Goal: Information Seeking & Learning: Learn about a topic

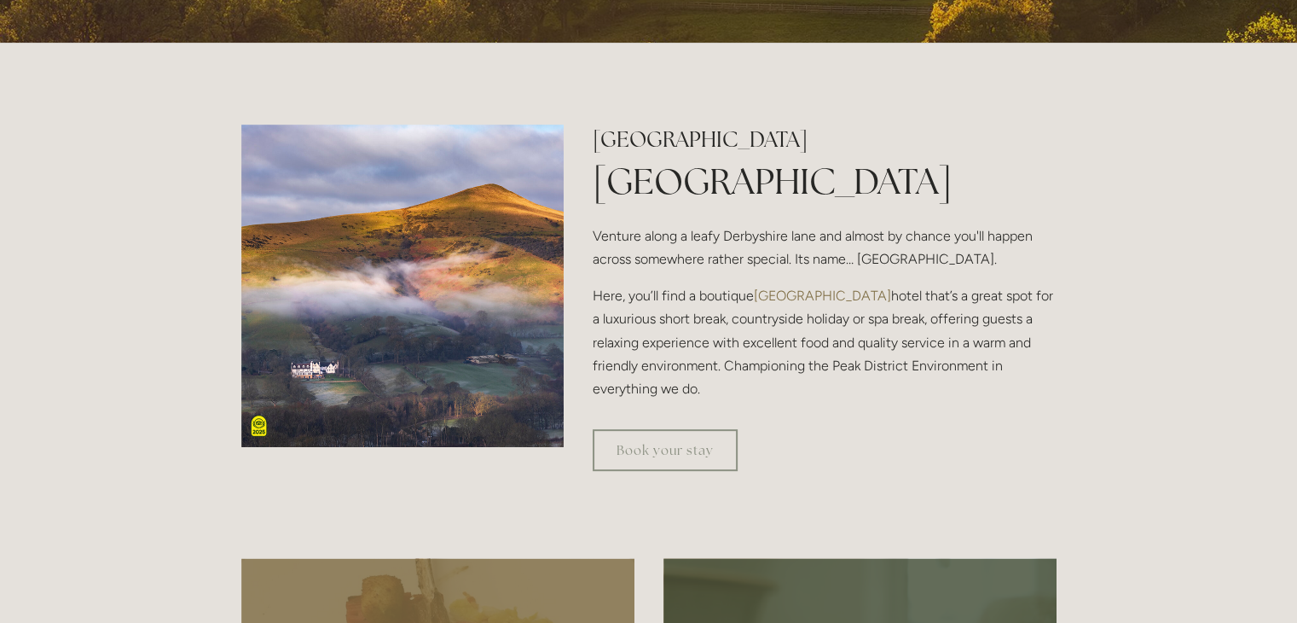
scroll to position [493, 0]
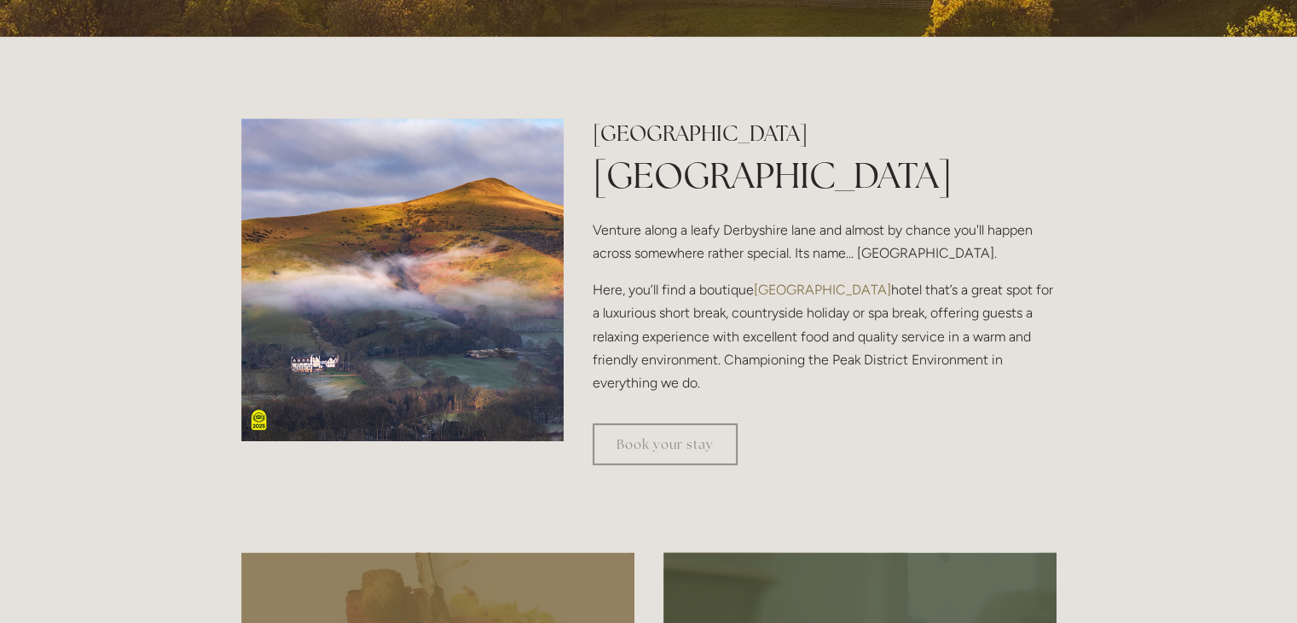
drag, startPoint x: 1308, startPoint y: 62, endPoint x: 1302, endPoint y: 113, distance: 51.5
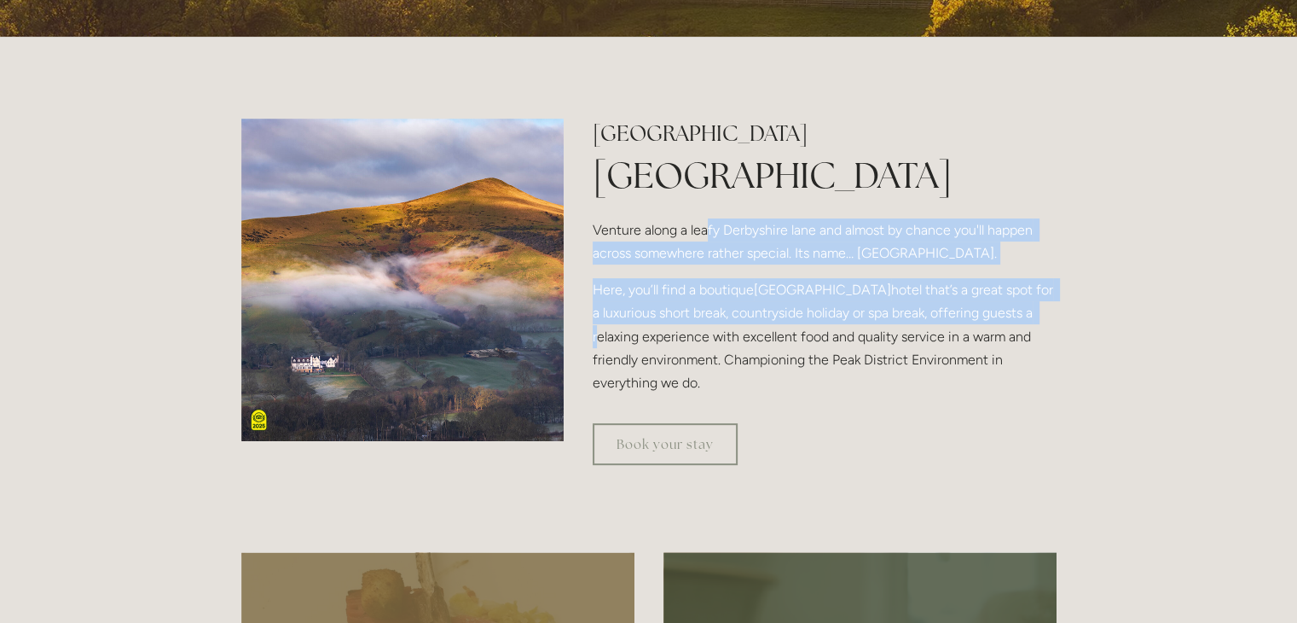
drag, startPoint x: 827, startPoint y: 232, endPoint x: 1051, endPoint y: 311, distance: 237.1
click at [1051, 311] on div "[GEOGRAPHIC_DATA] [GEOGRAPHIC_DATA] Venture along a leafy [GEOGRAPHIC_DATA] and…" at bounding box center [824, 257] width 463 height 276
click at [1051, 311] on p "Here, you’ll find a boutique [GEOGRAPHIC_DATA] that’s a great spot for a luxuri…" at bounding box center [824, 336] width 463 height 116
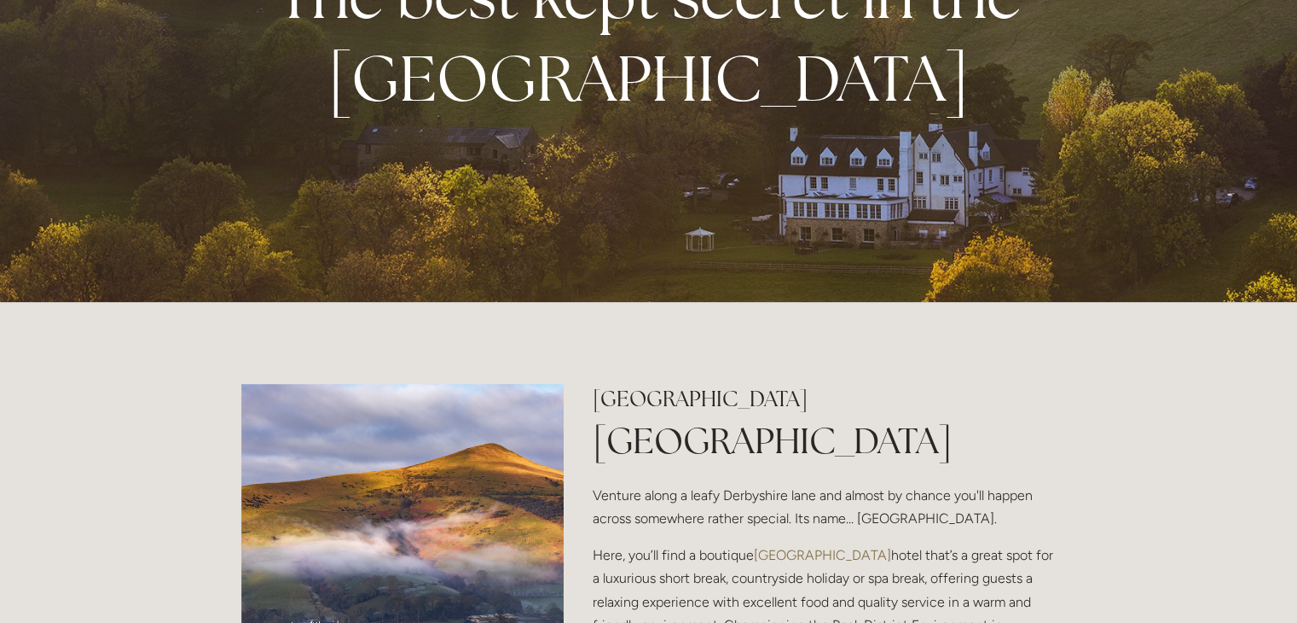
scroll to position [0, 0]
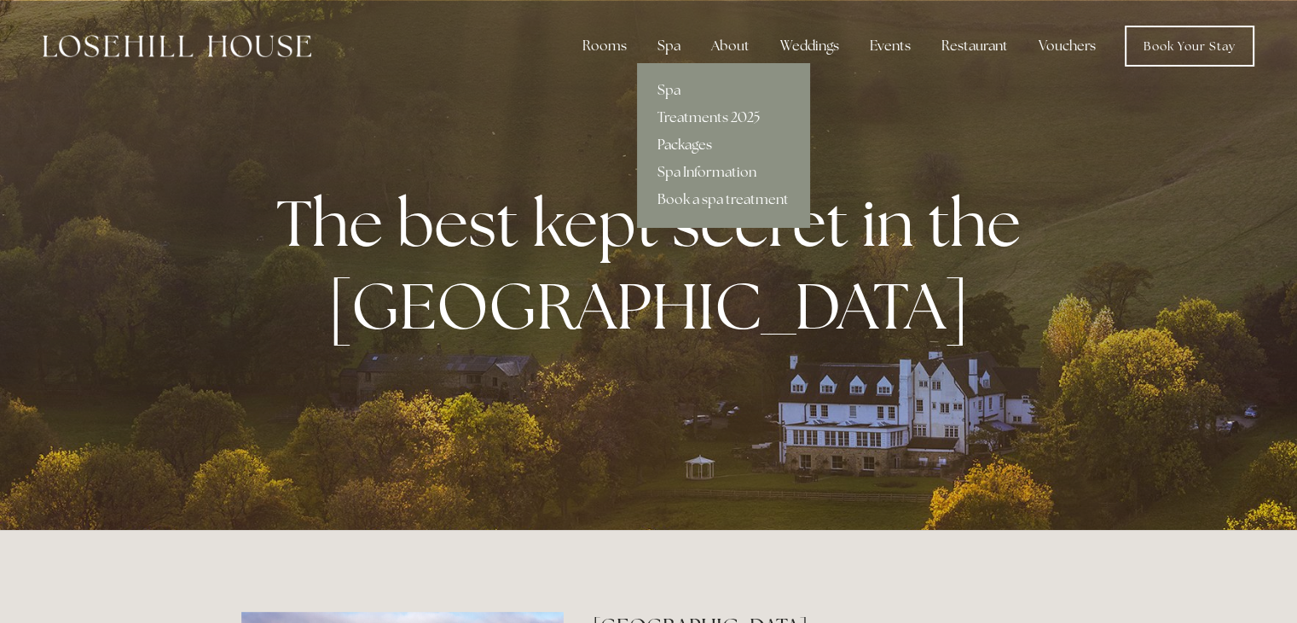
click at [693, 147] on link "Packages" at bounding box center [723, 144] width 172 height 27
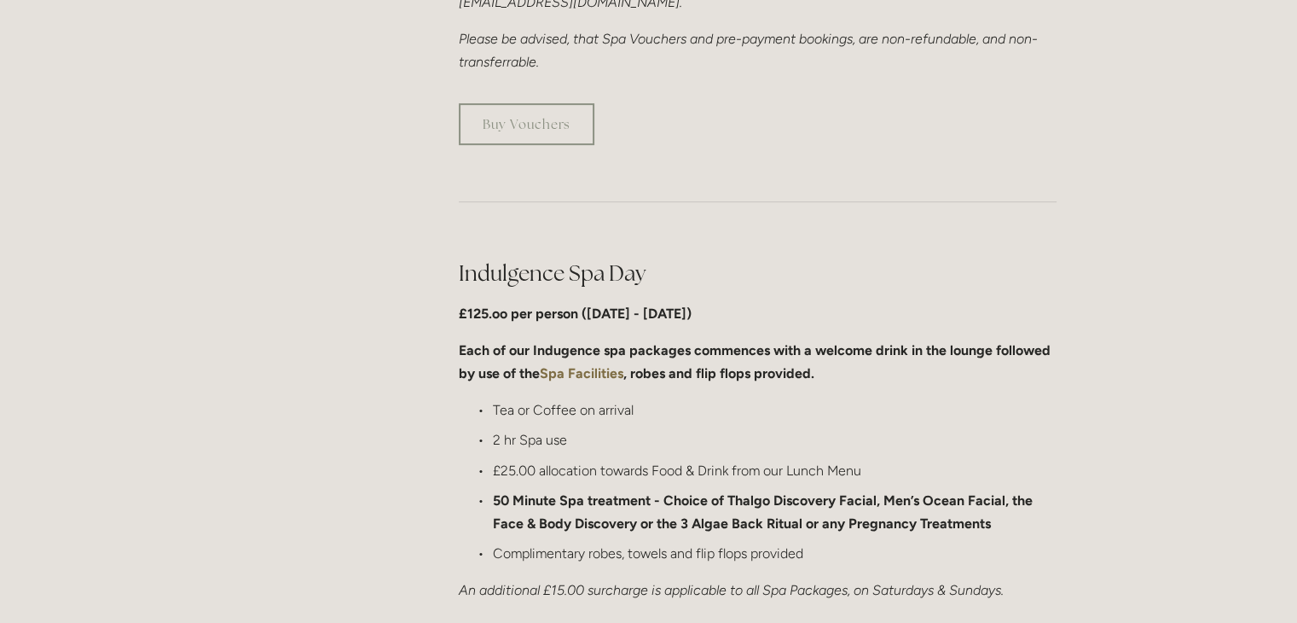
scroll to position [835, 0]
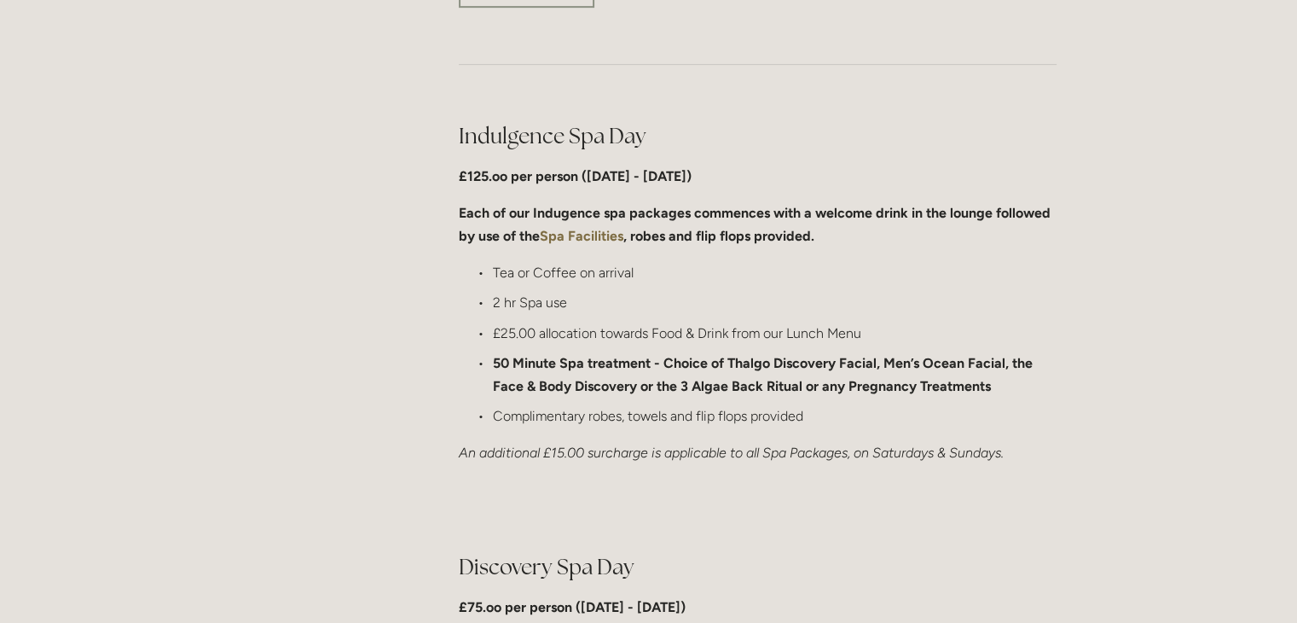
drag, startPoint x: 1304, startPoint y: 72, endPoint x: 1274, endPoint y: 177, distance: 108.2
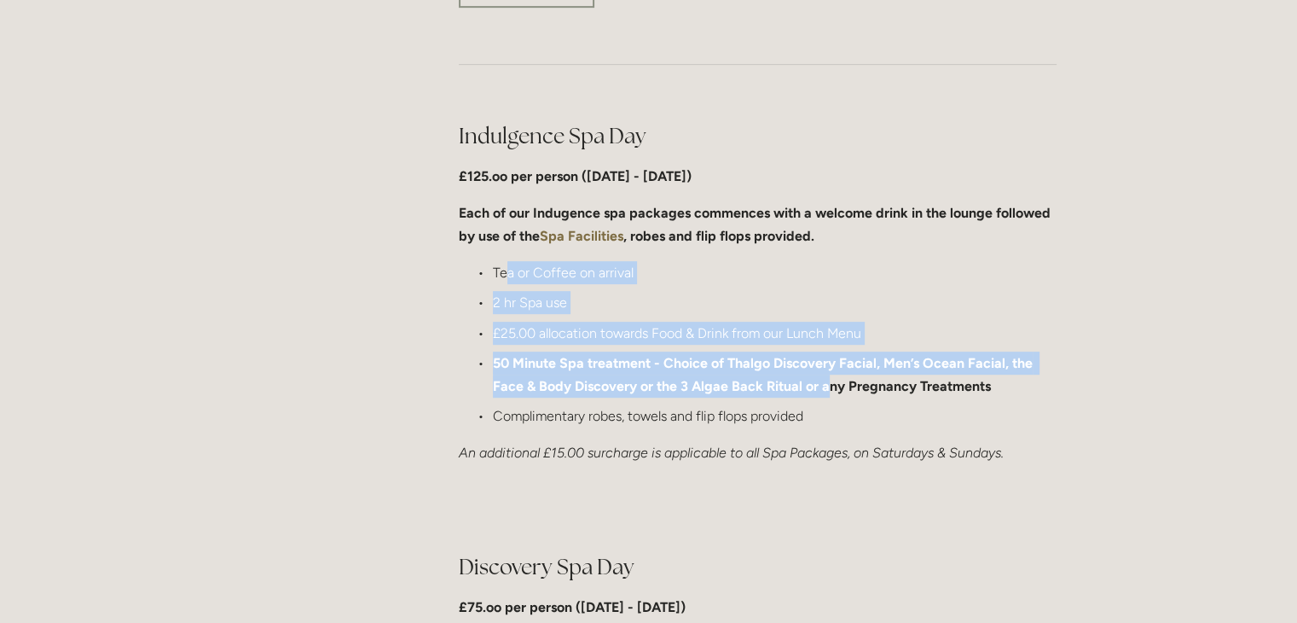
drag, startPoint x: 509, startPoint y: 274, endPoint x: 788, endPoint y: 374, distance: 296.5
click at [809, 376] on ul "Tea or Coffee on arrival 2 hr Spa use £25.00 allocation towards Food & Drink fr…" at bounding box center [758, 344] width 598 height 166
click at [704, 351] on p "50 Minute Spa treatment - Choice of Thalgo Discovery Facial, Men’s Ocean Facial…" at bounding box center [775, 374] width 564 height 46
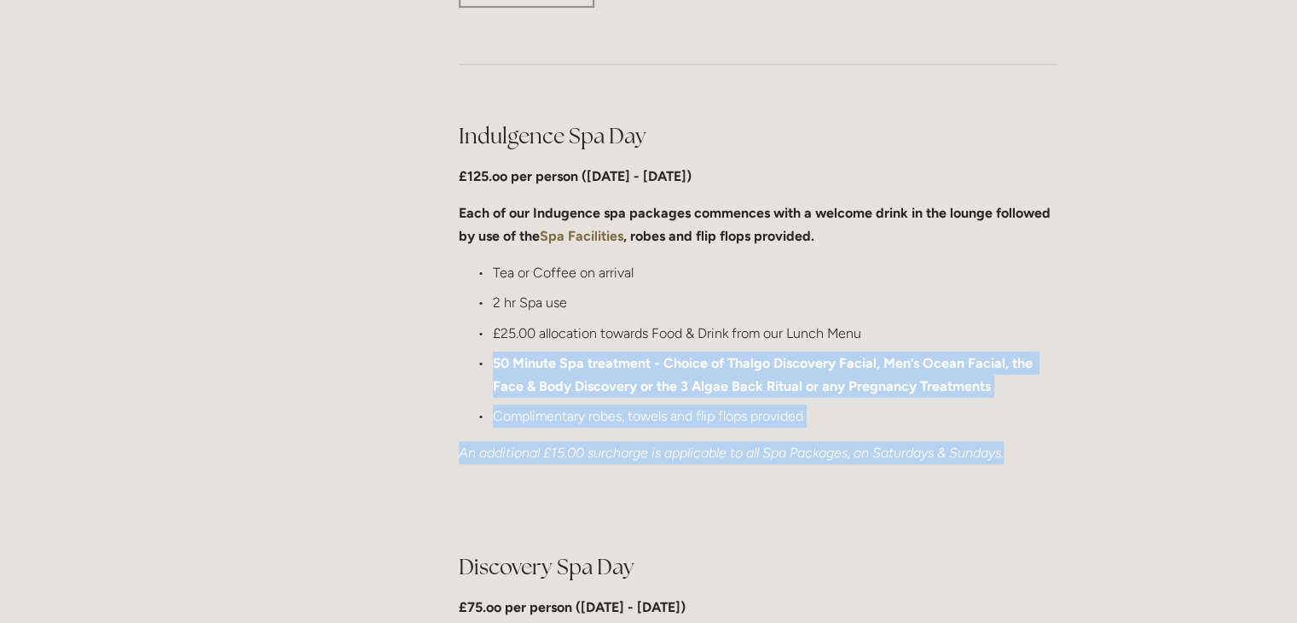
drag, startPoint x: 487, startPoint y: 363, endPoint x: 1039, endPoint y: 443, distance: 557.6
click at [1039, 443] on div "Indulgence Spa Day £125.oo per person (Monday - Friday) Each of our Indugence s…" at bounding box center [758, 293] width 598 height 344
click at [994, 434] on div "Indulgence Spa Day £125.oo per person (Monday - Friday) Each of our Indugence s…" at bounding box center [758, 293] width 598 height 344
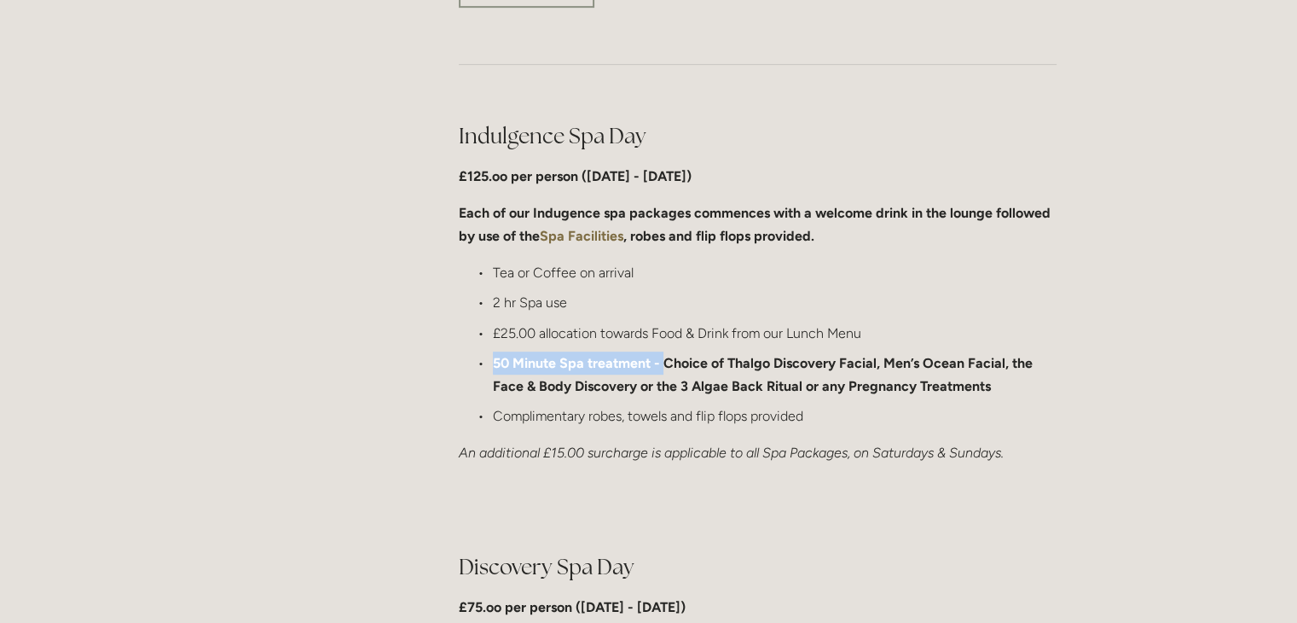
drag, startPoint x: 488, startPoint y: 359, endPoint x: 665, endPoint y: 356, distance: 177.4
click at [665, 356] on p "50 Minute Spa treatment - Choice of Thalgo Discovery Facial, Men’s Ocean Facial…" at bounding box center [775, 374] width 564 height 46
click at [665, 356] on strong "50 Minute Spa treatment - Choice of Thalgo Discovery Facial, Men’s Ocean Facial…" at bounding box center [764, 374] width 543 height 39
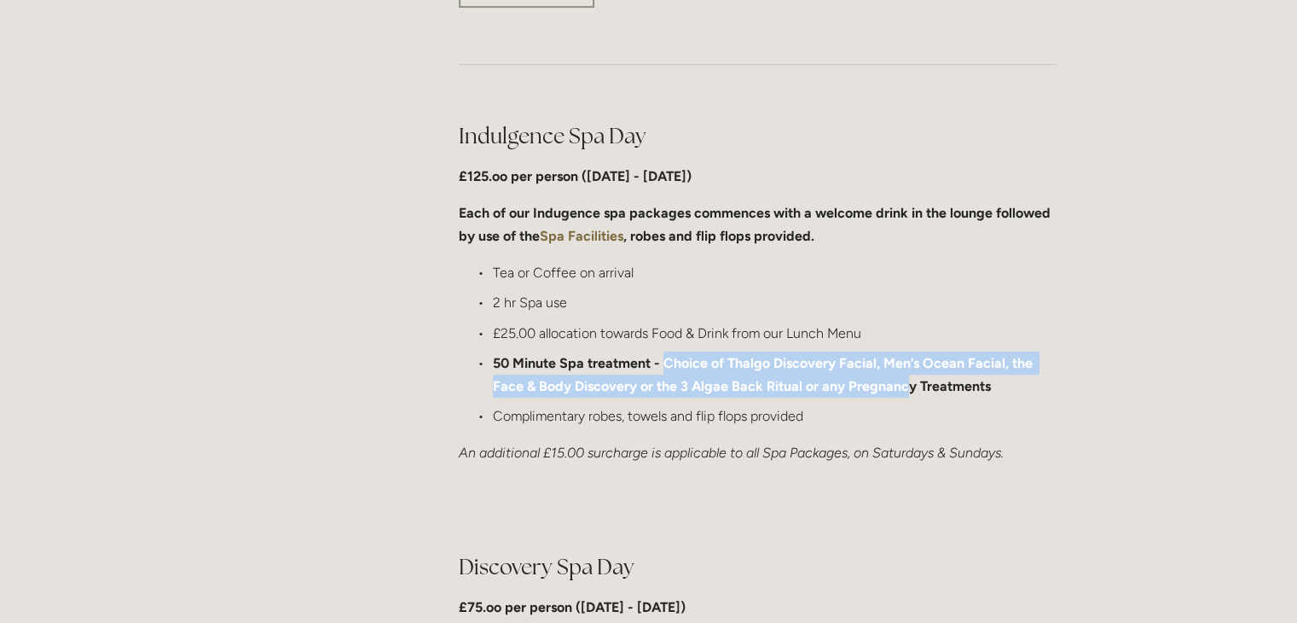
drag, startPoint x: 665, startPoint y: 356, endPoint x: 902, endPoint y: 377, distance: 238.1
click at [902, 377] on strong "50 Minute Spa treatment - Choice of Thalgo Discovery Facial, Men’s Ocean Facial…" at bounding box center [764, 374] width 543 height 39
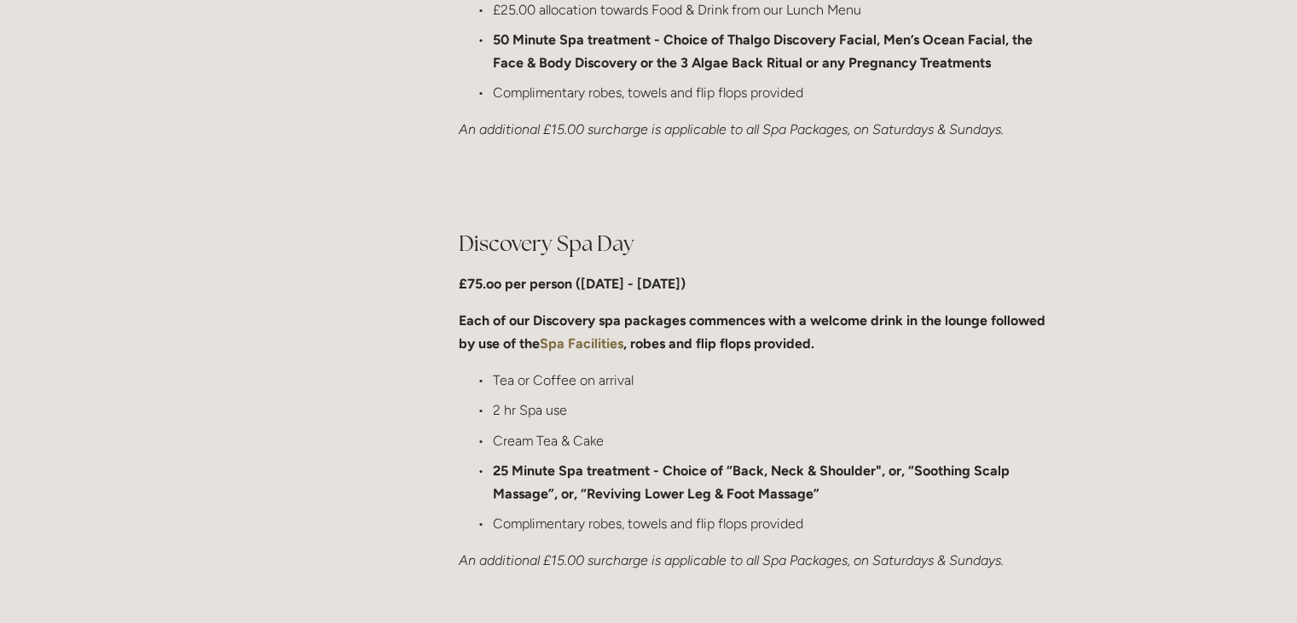
scroll to position [1285, 0]
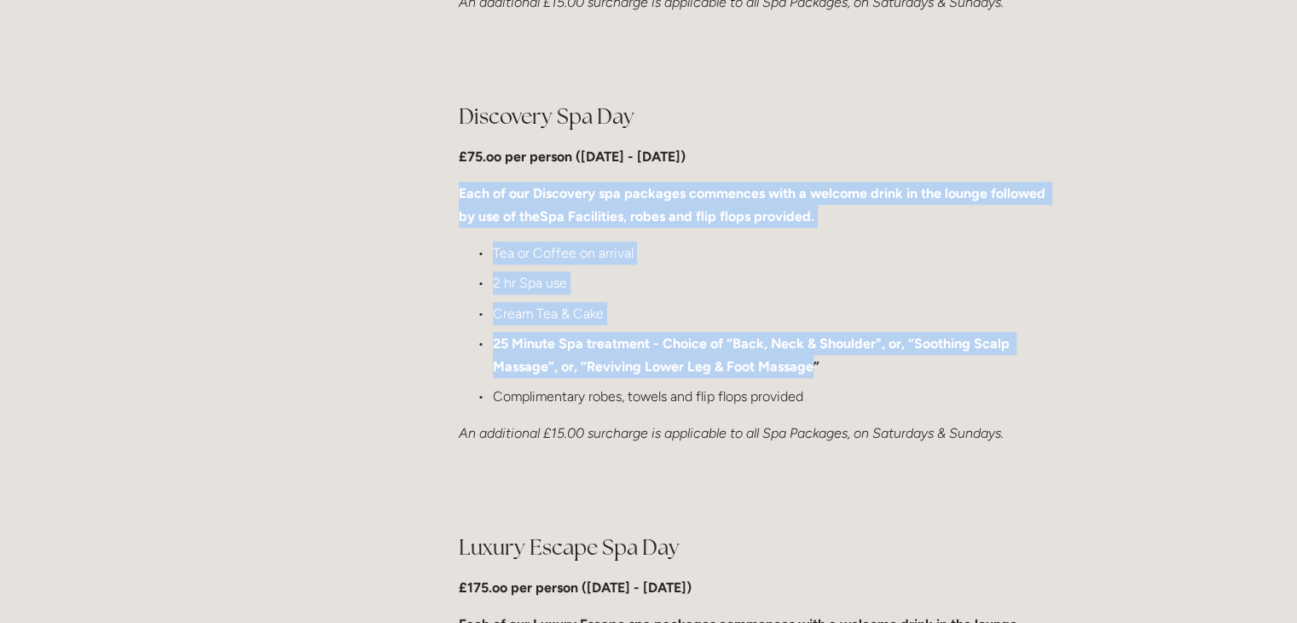
drag, startPoint x: 451, startPoint y: 194, endPoint x: 812, endPoint y: 374, distance: 402.8
click at [812, 374] on div "Discovery Spa Day £75.oo per person (Monday - Friday) Each of our Discovery spa…" at bounding box center [757, 273] width 627 height 373
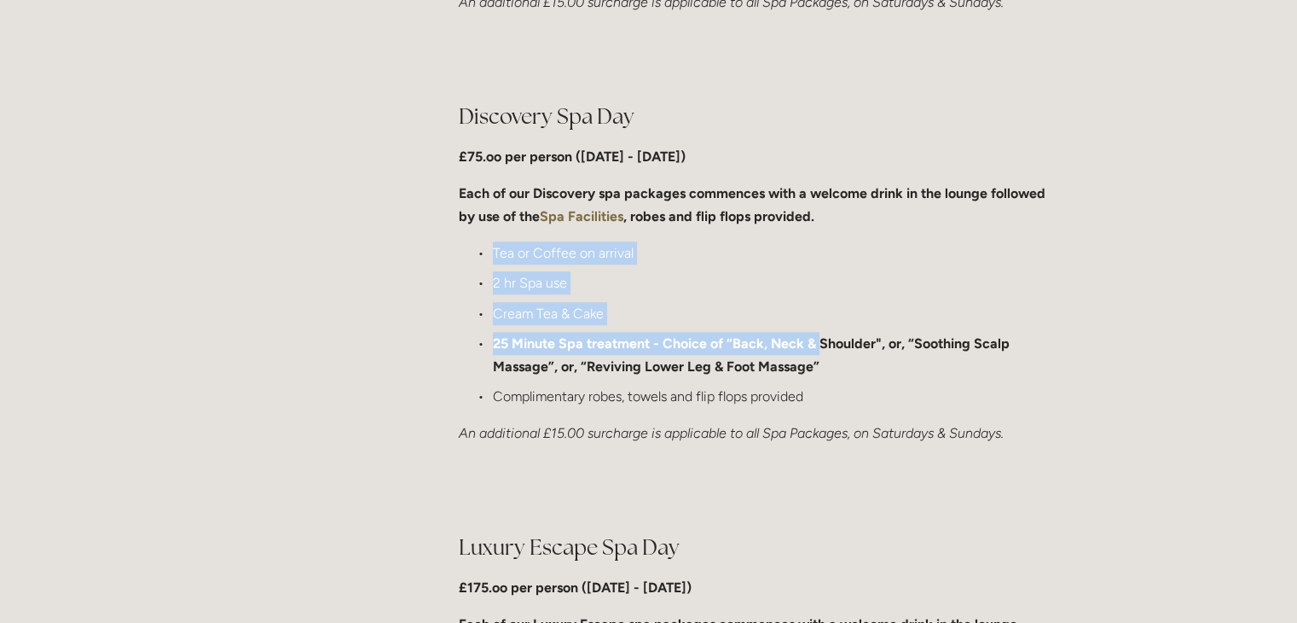
drag, startPoint x: 503, startPoint y: 253, endPoint x: 820, endPoint y: 348, distance: 331.1
click at [820, 348] on ul "Tea or Coffee on arrival 2 hr Spa use Cream Tea & Cake 25 Minute Spa treatment …" at bounding box center [758, 324] width 598 height 166
click at [819, 349] on strong "25 Minute Spa treatment - Choice of “Back, Neck & Shoulder", or, “Soothing Scal…" at bounding box center [753, 354] width 520 height 39
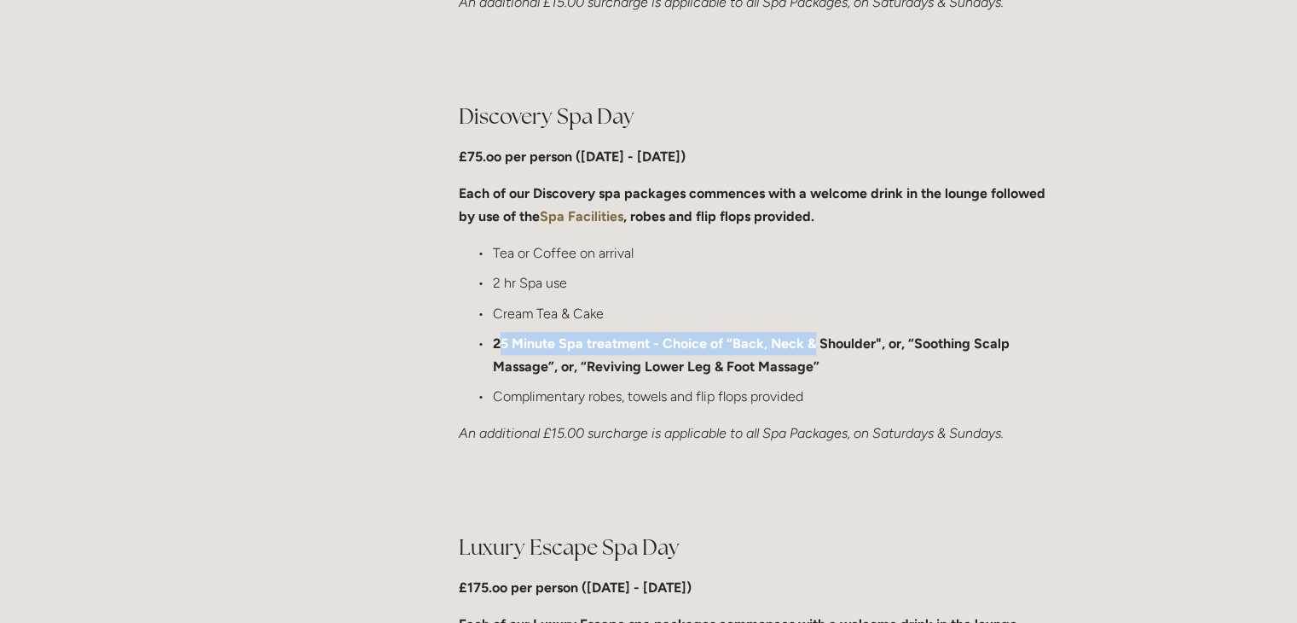
drag, startPoint x: 500, startPoint y: 346, endPoint x: 816, endPoint y: 337, distance: 316.5
click at [816, 337] on strong "25 Minute Spa treatment - Choice of “Back, Neck & Shoulder", or, “Soothing Scal…" at bounding box center [753, 354] width 520 height 39
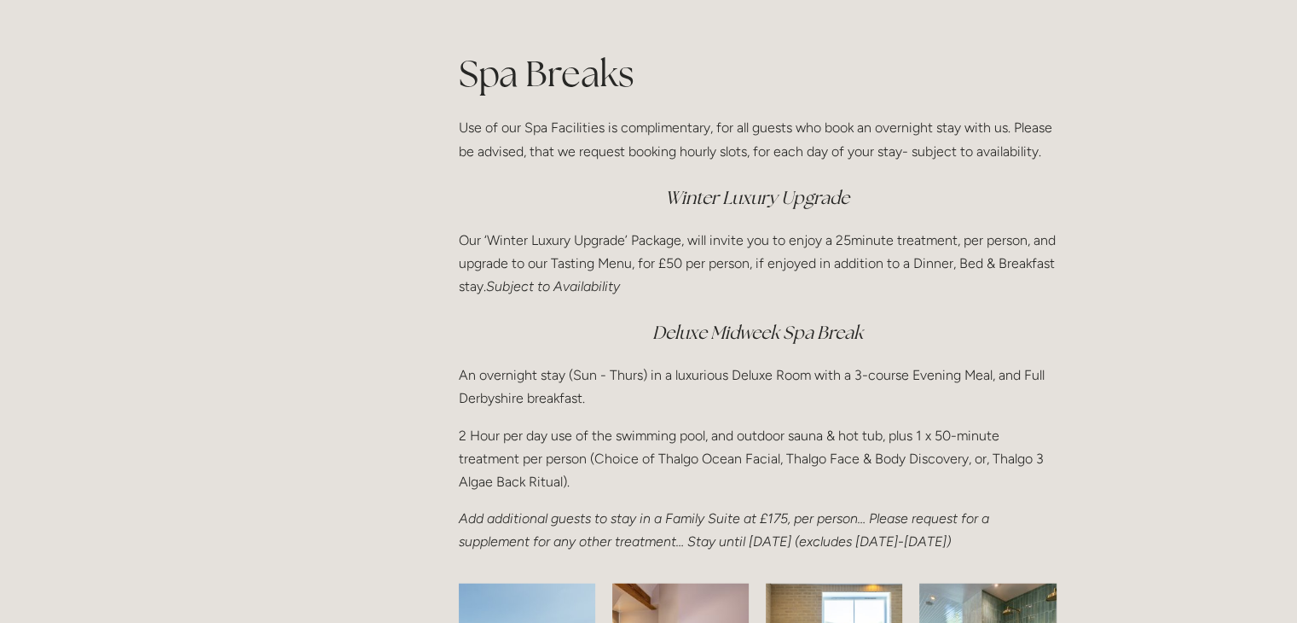
scroll to position [2230, 0]
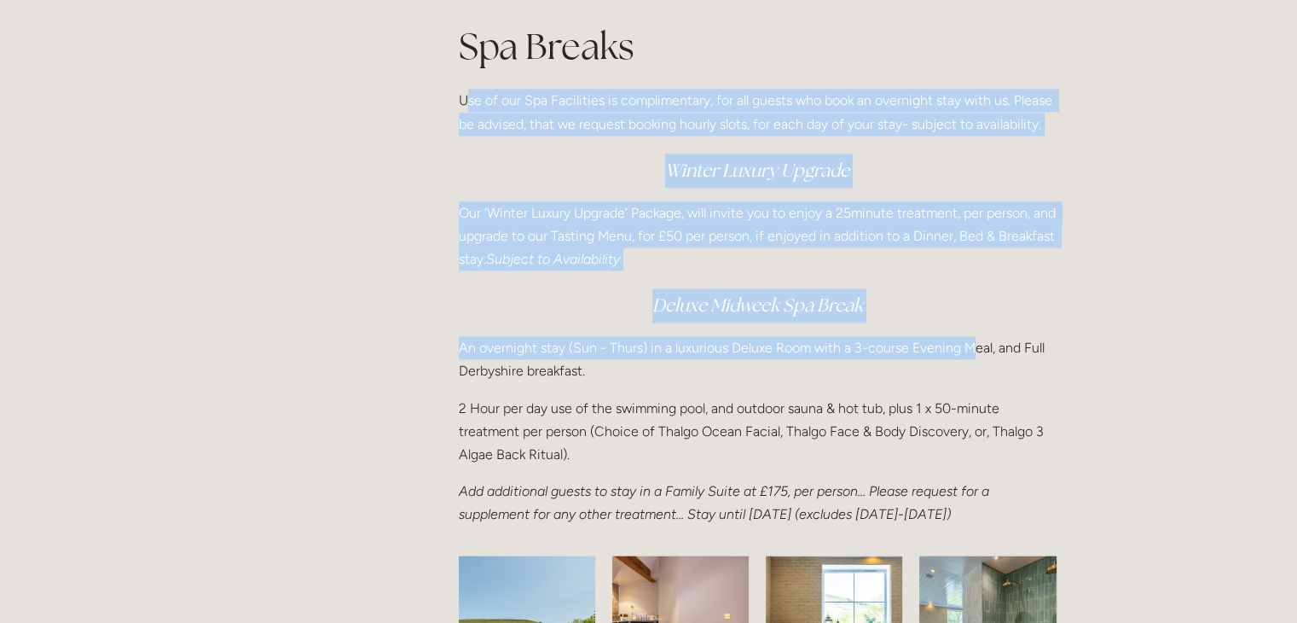
drag, startPoint x: 465, startPoint y: 87, endPoint x: 969, endPoint y: 345, distance: 566.4
click at [969, 345] on div "Spa Breaks Use of our Spa Facilities is complimentary, for all guests who book …" at bounding box center [758, 273] width 598 height 505
click at [969, 345] on p "An overnight stay (Sun - Thurs) in a luxurious Deluxe Room with a 3-course Even…" at bounding box center [758, 359] width 598 height 46
drag, startPoint x: 589, startPoint y: 130, endPoint x: 1081, endPoint y: 350, distance: 537.9
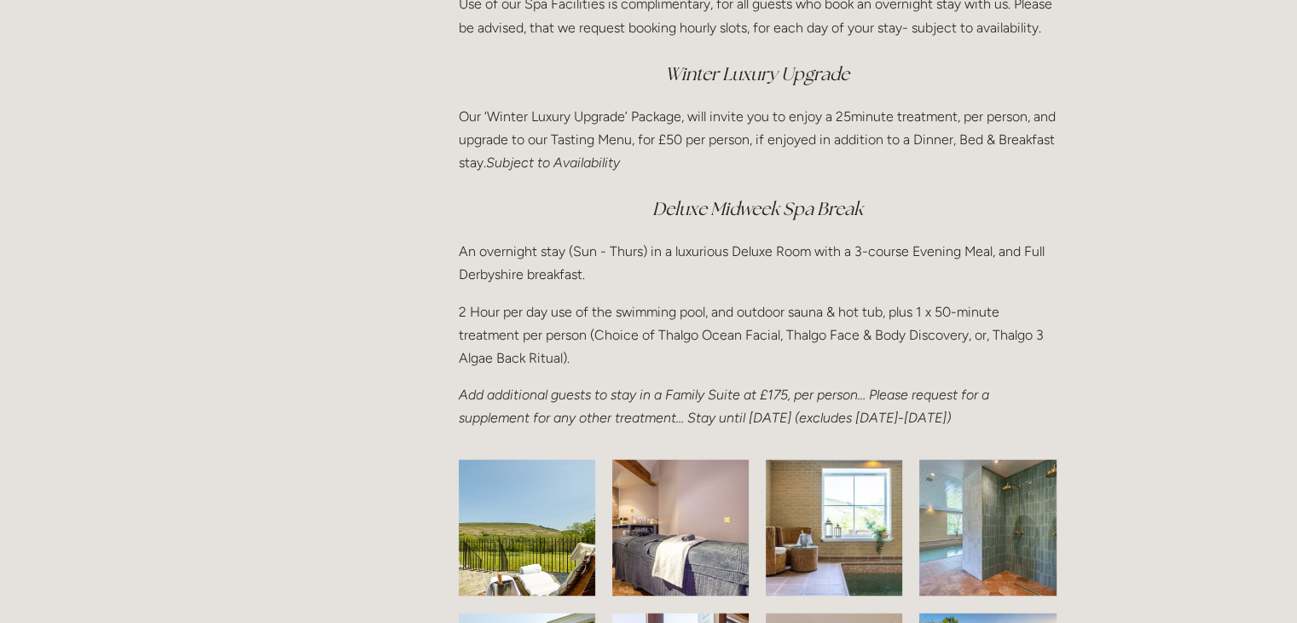
scroll to position [2255, 0]
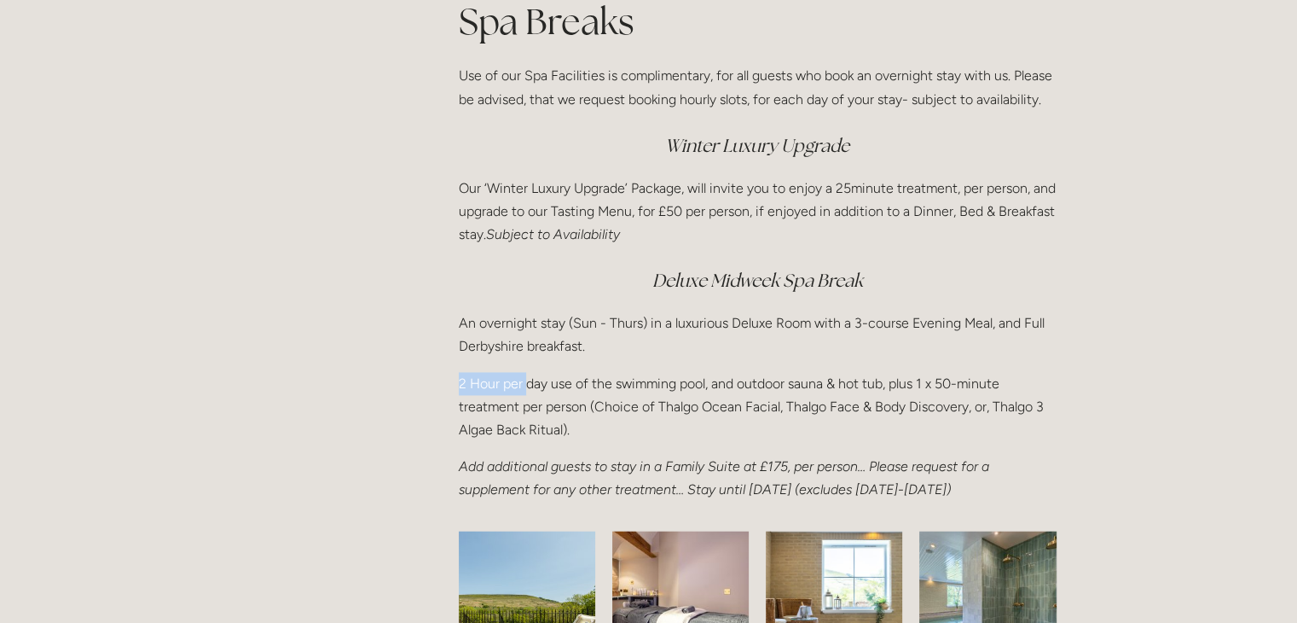
drag, startPoint x: 449, startPoint y: 380, endPoint x: 529, endPoint y: 386, distance: 80.5
click at [529, 386] on div "Spa Breaks Use of our Spa Facilities is complimentary, for all guests who book …" at bounding box center [757, 249] width 627 height 534
click at [529, 386] on p "2 Hour per day use of the swimming pool, and outdoor sauna & hot tub, plus 1 x …" at bounding box center [758, 407] width 598 height 70
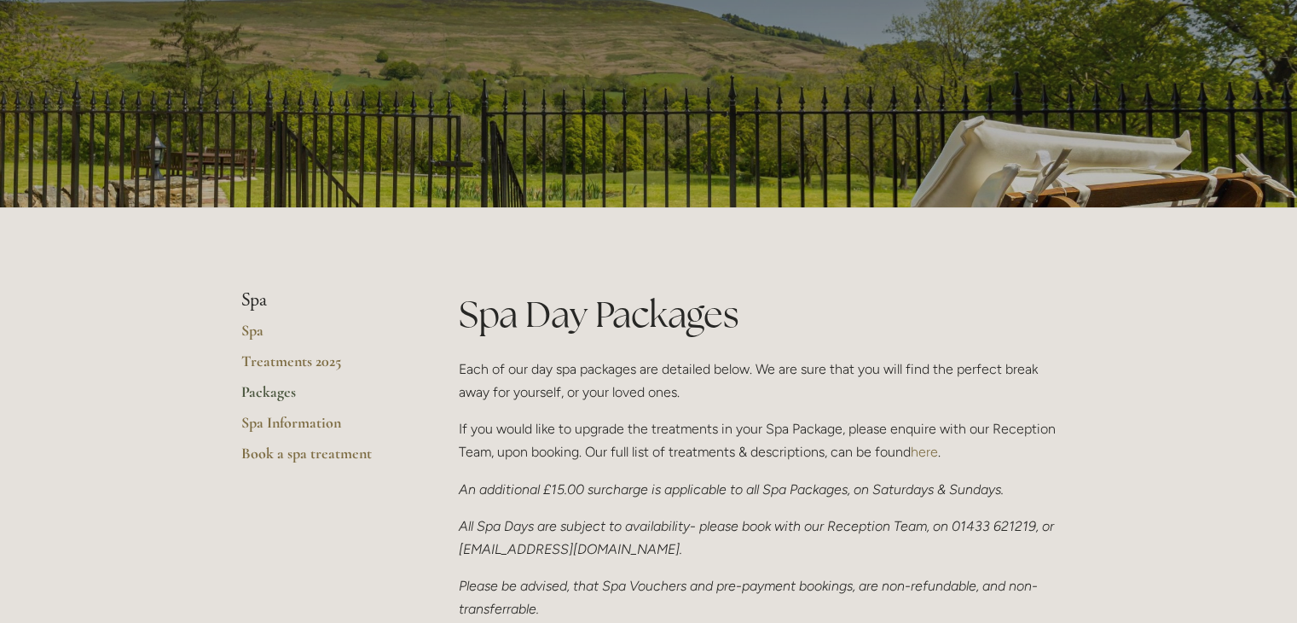
scroll to position [135, 0]
